Goal: Transaction & Acquisition: Obtain resource

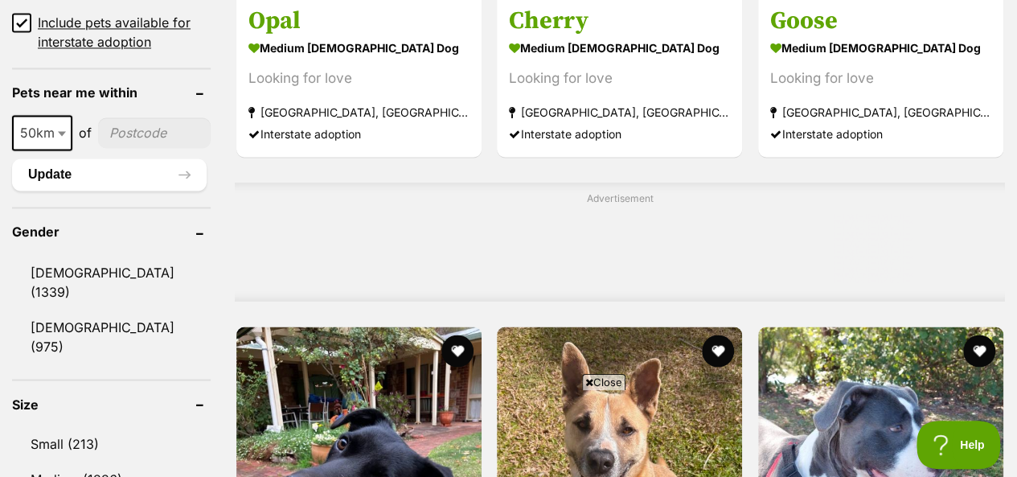
scroll to position [1286, 0]
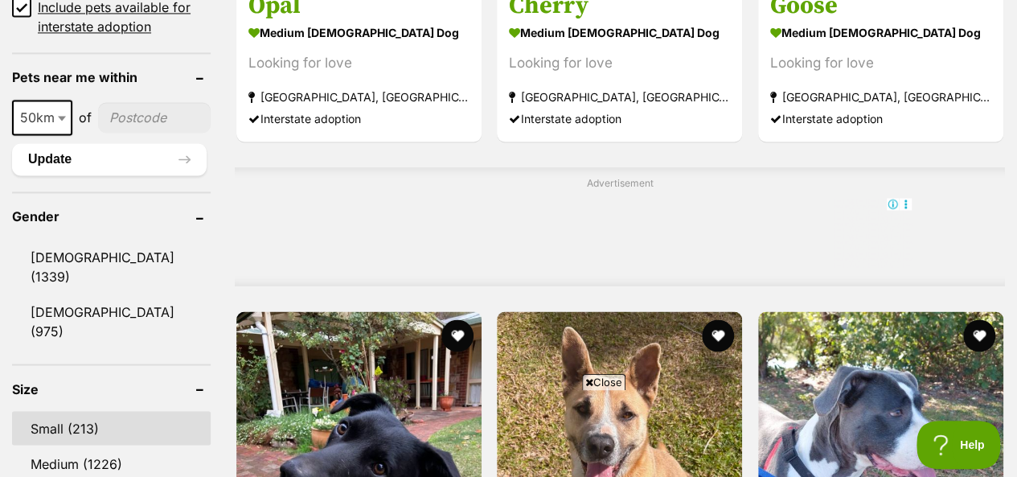
click at [96, 411] on link "Small (213)" at bounding box center [111, 428] width 199 height 34
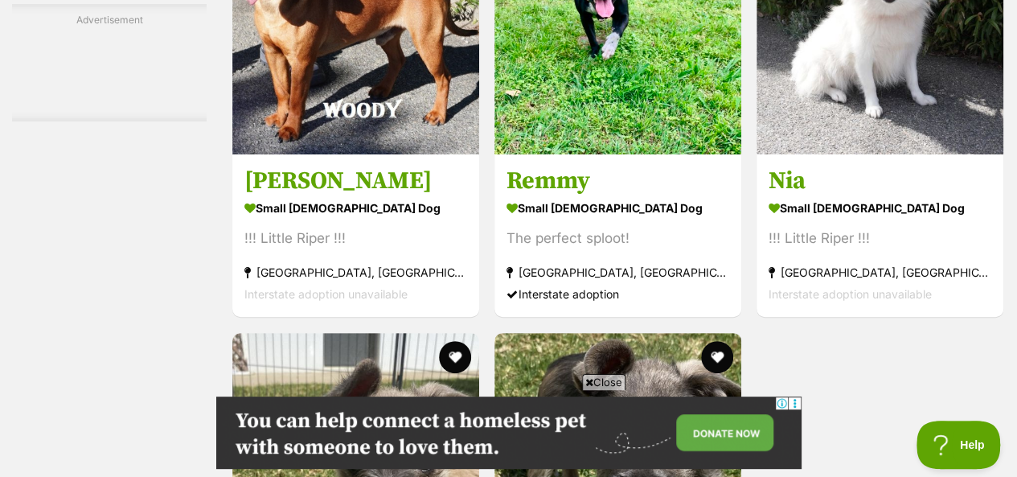
scroll to position [3136, 0]
